Goal: Information Seeking & Learning: Learn about a topic

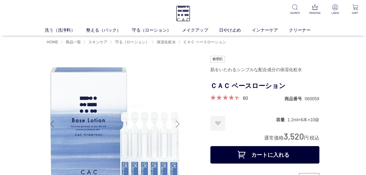
click at [185, 13] on img at bounding box center [183, 13] width 14 height 16
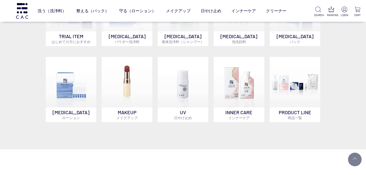
scroll to position [354, 0]
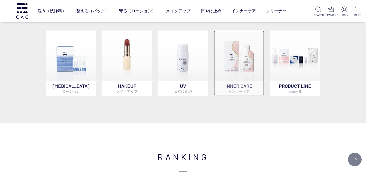
click at [244, 86] on p "INNER CARE インナーケア" at bounding box center [238, 88] width 50 height 15
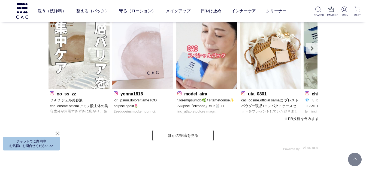
scroll to position [1553, 0]
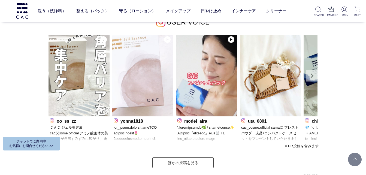
click at [313, 74] on link "Next" at bounding box center [311, 75] width 11 height 11
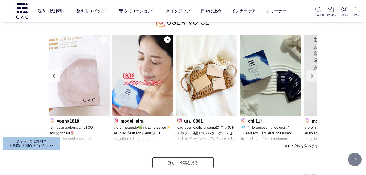
click at [314, 75] on link "Next" at bounding box center [311, 75] width 11 height 11
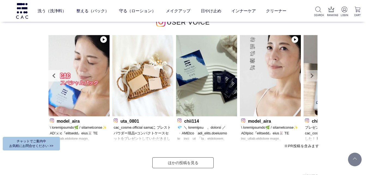
click at [314, 75] on link "Next" at bounding box center [311, 75] width 11 height 11
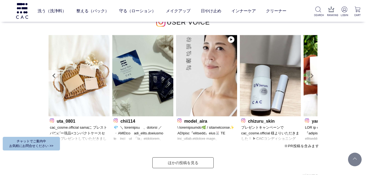
click at [314, 75] on link "Next" at bounding box center [311, 75] width 11 height 11
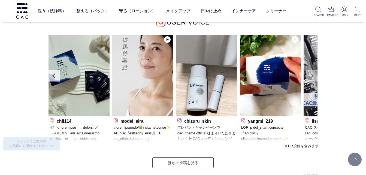
click at [314, 75] on link "Next" at bounding box center [311, 75] width 11 height 11
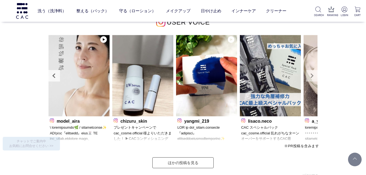
click at [314, 75] on link "Next" at bounding box center [311, 75] width 11 height 11
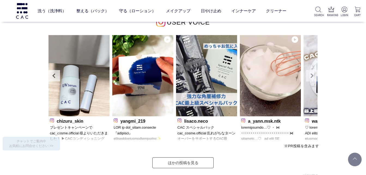
click at [314, 75] on link "Next" at bounding box center [311, 75] width 11 height 11
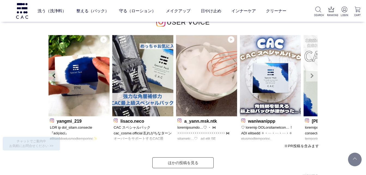
click at [314, 75] on link "Next" at bounding box center [311, 75] width 11 height 11
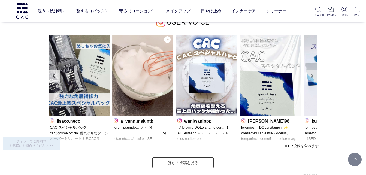
click at [314, 75] on link "Next" at bounding box center [311, 75] width 11 height 11
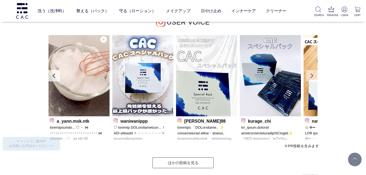
click at [314, 75] on link "Next" at bounding box center [311, 75] width 11 height 11
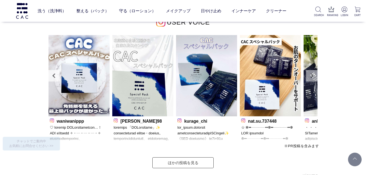
click at [314, 75] on link "Next" at bounding box center [311, 75] width 11 height 11
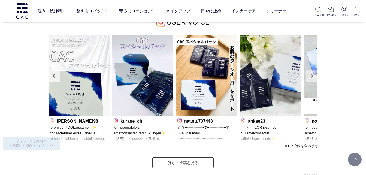
click at [314, 75] on link "Next" at bounding box center [311, 75] width 11 height 11
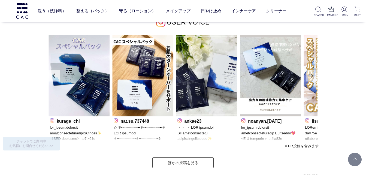
click at [314, 75] on link "Next" at bounding box center [311, 75] width 11 height 11
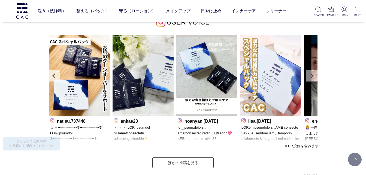
click at [314, 75] on link "Next" at bounding box center [311, 75] width 11 height 11
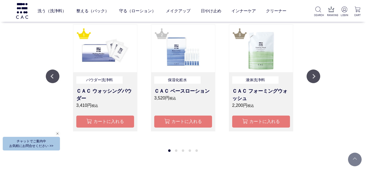
scroll to position [518, 0]
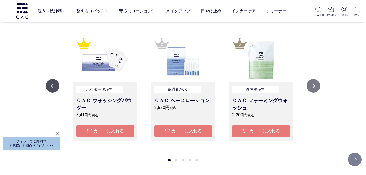
click at [317, 84] on button "Next" at bounding box center [313, 86] width 14 height 14
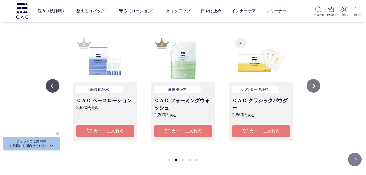
click at [317, 84] on button "Next" at bounding box center [313, 86] width 14 height 14
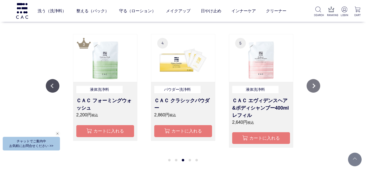
click at [317, 84] on button "Next" at bounding box center [313, 86] width 14 height 14
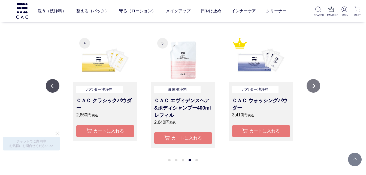
click at [317, 84] on button "Next" at bounding box center [313, 86] width 14 height 14
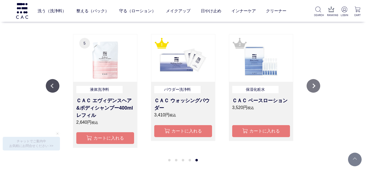
click at [317, 84] on button "Next" at bounding box center [313, 86] width 14 height 14
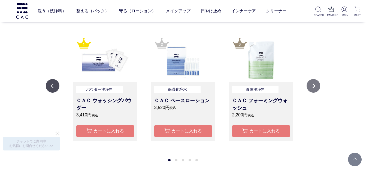
click at [317, 84] on button "Next" at bounding box center [313, 86] width 14 height 14
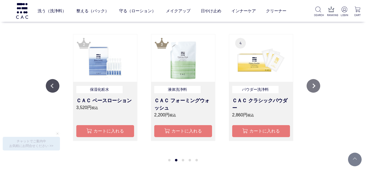
click at [317, 84] on button "Next" at bounding box center [313, 86] width 14 height 14
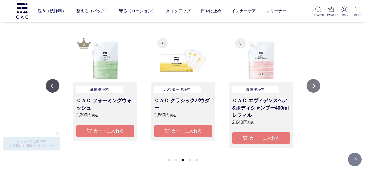
click at [317, 84] on button "Next" at bounding box center [313, 86] width 14 height 14
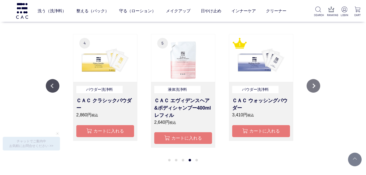
click at [317, 84] on button "Next" at bounding box center [313, 86] width 14 height 14
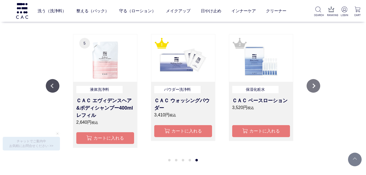
click at [317, 84] on button "Next" at bounding box center [313, 86] width 14 height 14
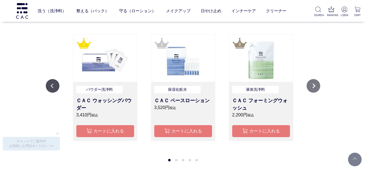
click at [316, 84] on button "Next" at bounding box center [313, 86] width 14 height 14
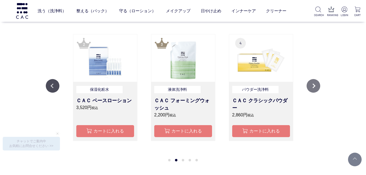
drag, startPoint x: 310, startPoint y: 84, endPoint x: 306, endPoint y: 85, distance: 4.2
click at [309, 84] on button "Next" at bounding box center [313, 86] width 14 height 14
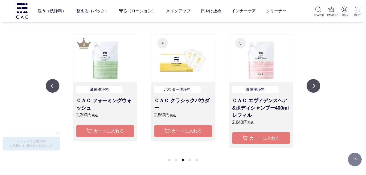
click at [304, 86] on ul "Previous 液体洗浄料 ＣＡＣ フォーミングウォッシュ 2,200円 税込 カートに入れる パウダー洗浄料 ＣＡＣ クラシックパウダー 2,860円 税…" at bounding box center [183, 98] width 274 height 129
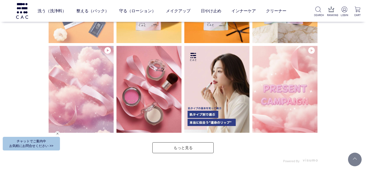
scroll to position [1390, 0]
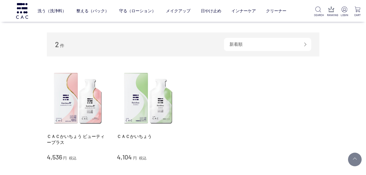
scroll to position [70, 0]
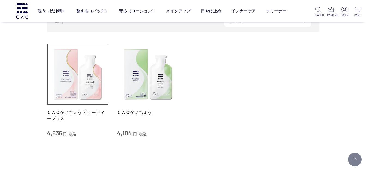
click at [70, 80] on img at bounding box center [78, 74] width 62 height 62
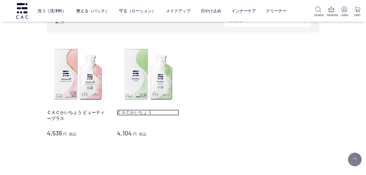
click at [128, 111] on link "ＣＡＣかいちょう" at bounding box center [148, 112] width 62 height 6
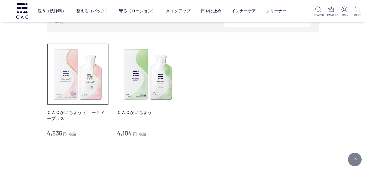
click at [84, 77] on img at bounding box center [78, 74] width 62 height 62
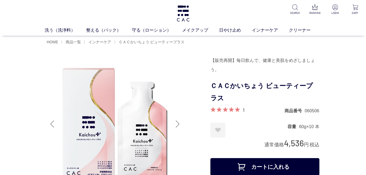
click at [178, 123] on div "Next slide" at bounding box center [177, 124] width 11 height 22
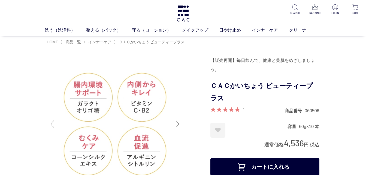
click at [178, 123] on div "Next slide" at bounding box center [177, 124] width 11 height 22
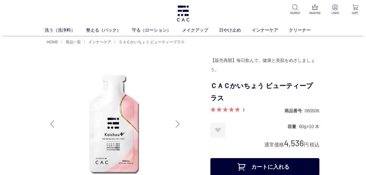
click at [178, 123] on div "Next slide" at bounding box center [177, 124] width 11 height 22
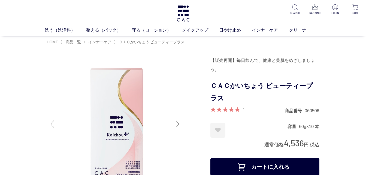
click at [178, 122] on div "Next slide" at bounding box center [177, 124] width 11 height 22
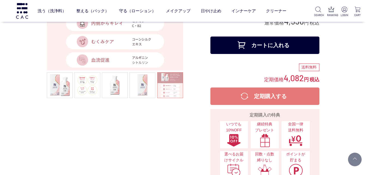
scroll to position [136, 0]
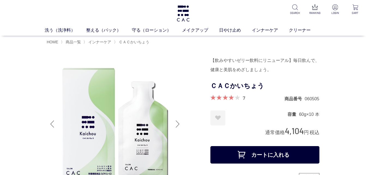
click at [178, 121] on div "Next slide" at bounding box center [177, 124] width 11 height 22
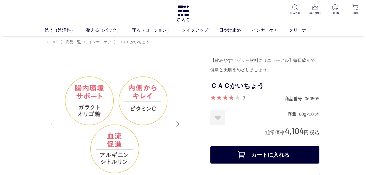
scroll to position [27, 0]
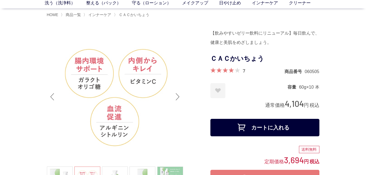
click at [178, 95] on div "Next slide" at bounding box center [177, 97] width 11 height 22
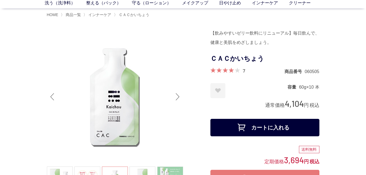
click at [178, 95] on div "Next slide" at bounding box center [177, 97] width 11 height 22
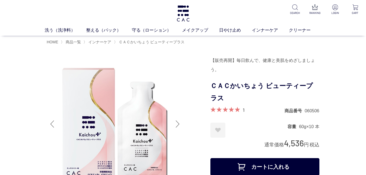
click at [177, 121] on div "Next slide" at bounding box center [177, 124] width 11 height 22
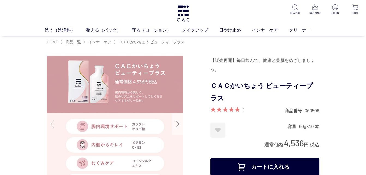
click at [178, 125] on div "Next slide" at bounding box center [177, 124] width 11 height 22
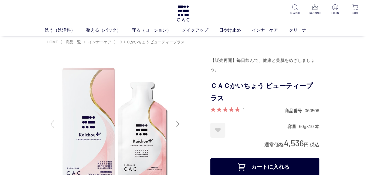
click at [178, 125] on div "Next slide" at bounding box center [177, 124] width 11 height 22
click at [179, 123] on div "Next slide" at bounding box center [177, 124] width 11 height 22
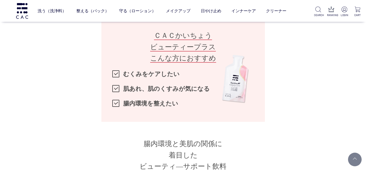
scroll to position [572, 0]
